Goal: Communication & Community: Answer question/provide support

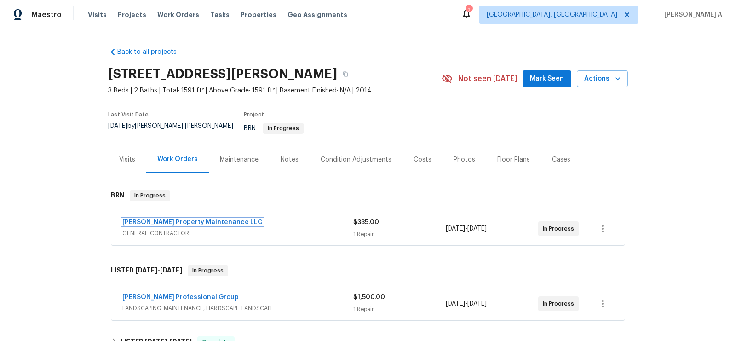
click at [187, 219] on link "Glen Property Maintenance LLC" at bounding box center [192, 222] width 140 height 6
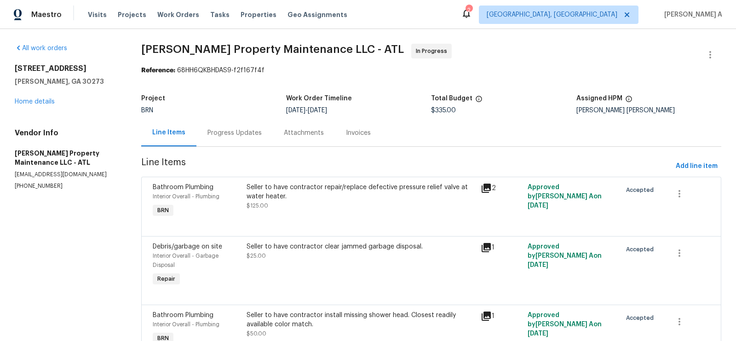
click at [230, 132] on div "Progress Updates" at bounding box center [234, 132] width 54 height 9
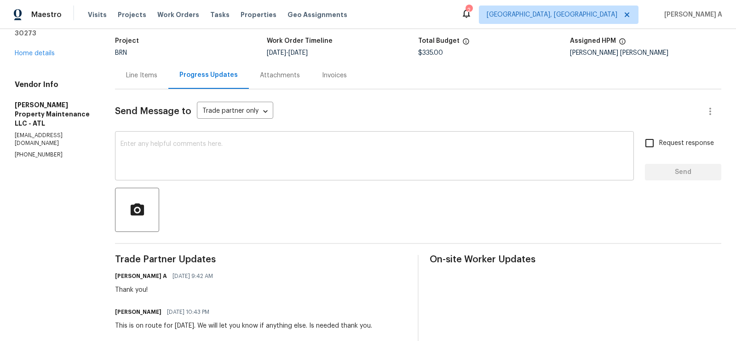
scroll to position [88, 0]
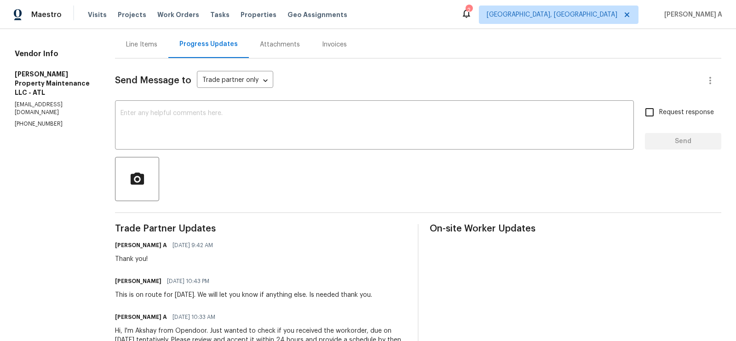
click at [276, 154] on div "Send Message to Trade partner only Trade partner only ​ x ​ Request response Se…" at bounding box center [418, 216] width 606 height 316
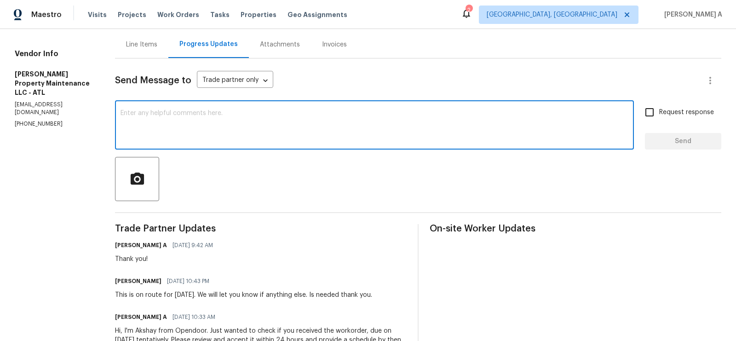
click at [279, 122] on textarea at bounding box center [375, 126] width 508 height 32
click at [176, 113] on textarea "May I know the sttaus of the repairs?" at bounding box center [375, 126] width 508 height 32
type textarea "May I know the status of the repairs?"
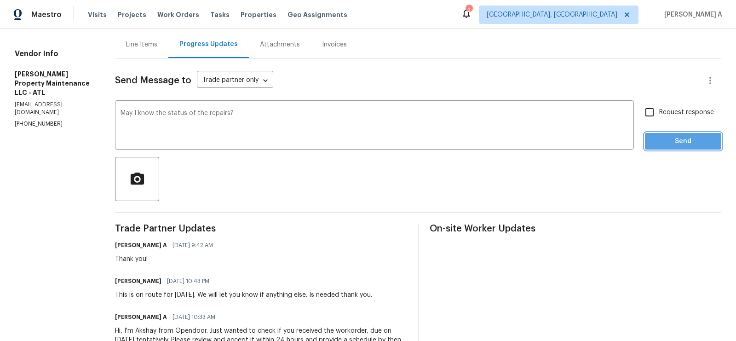
click at [716, 143] on button "Send" at bounding box center [683, 141] width 76 height 17
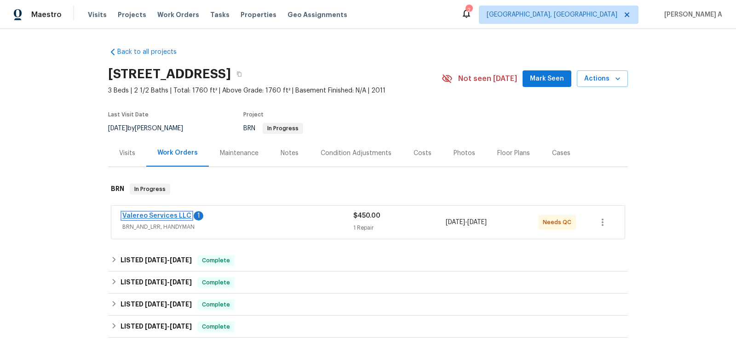
click at [166, 216] on link "Valereo Services LLC" at bounding box center [156, 216] width 69 height 6
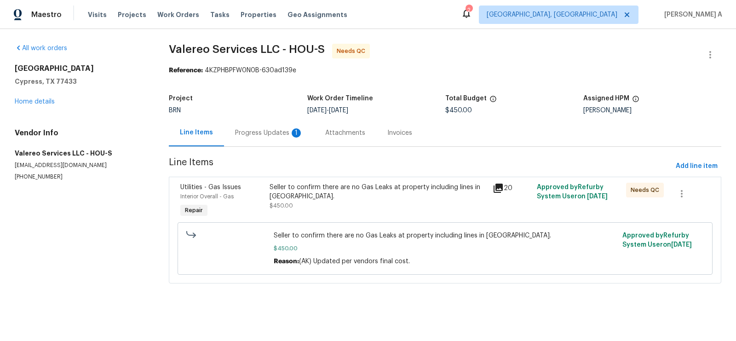
click at [265, 131] on div "Progress Updates 1" at bounding box center [269, 132] width 68 height 9
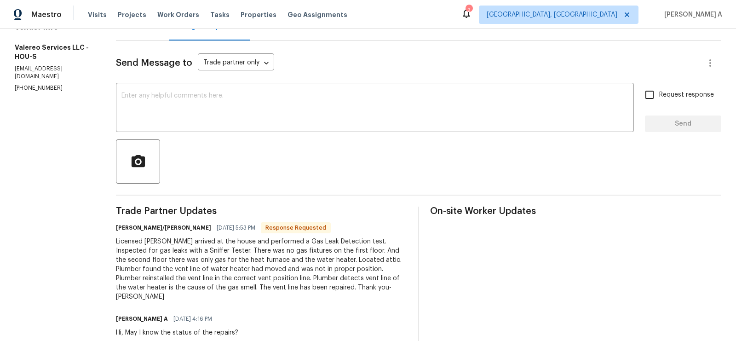
scroll to position [121, 0]
